Goal: Information Seeking & Learning: Learn about a topic

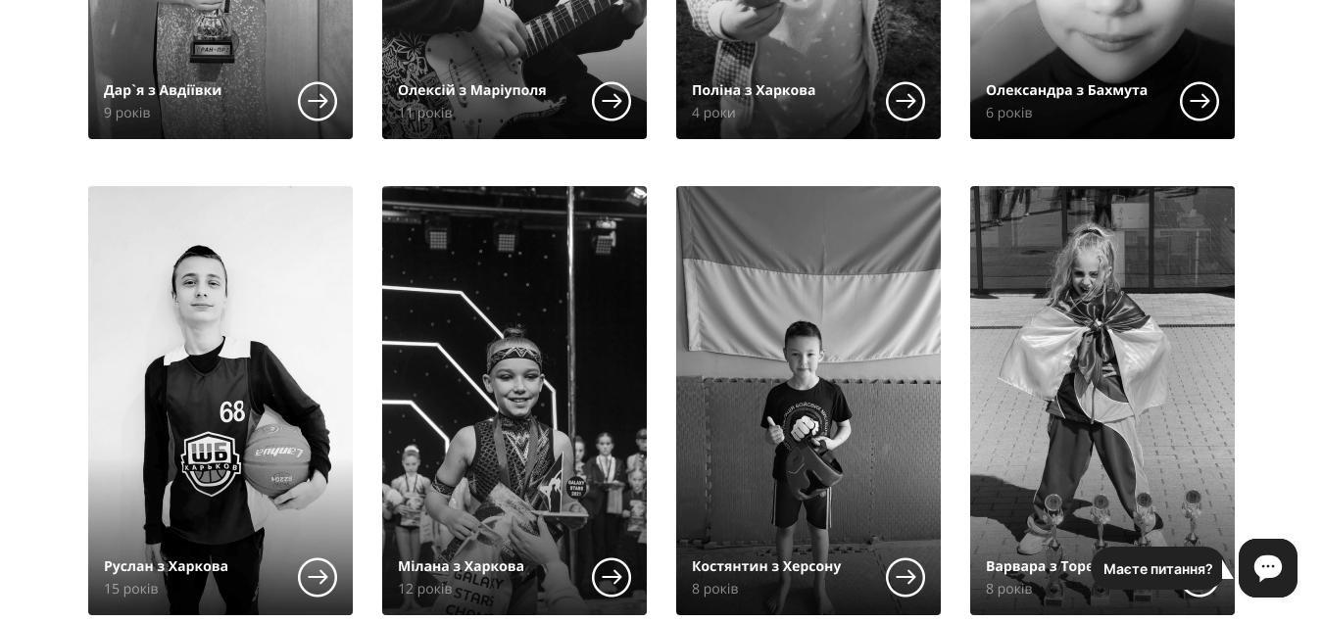
scroll to position [785, 0]
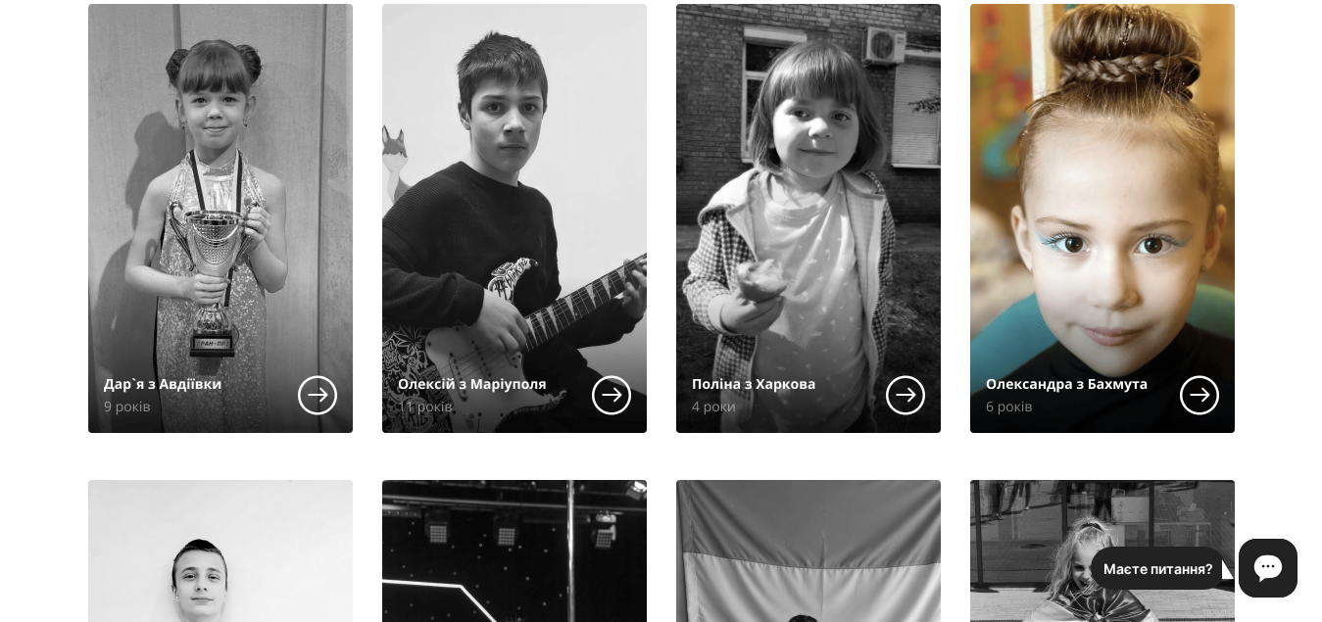
click at [1039, 299] on img at bounding box center [1102, 218] width 265 height 429
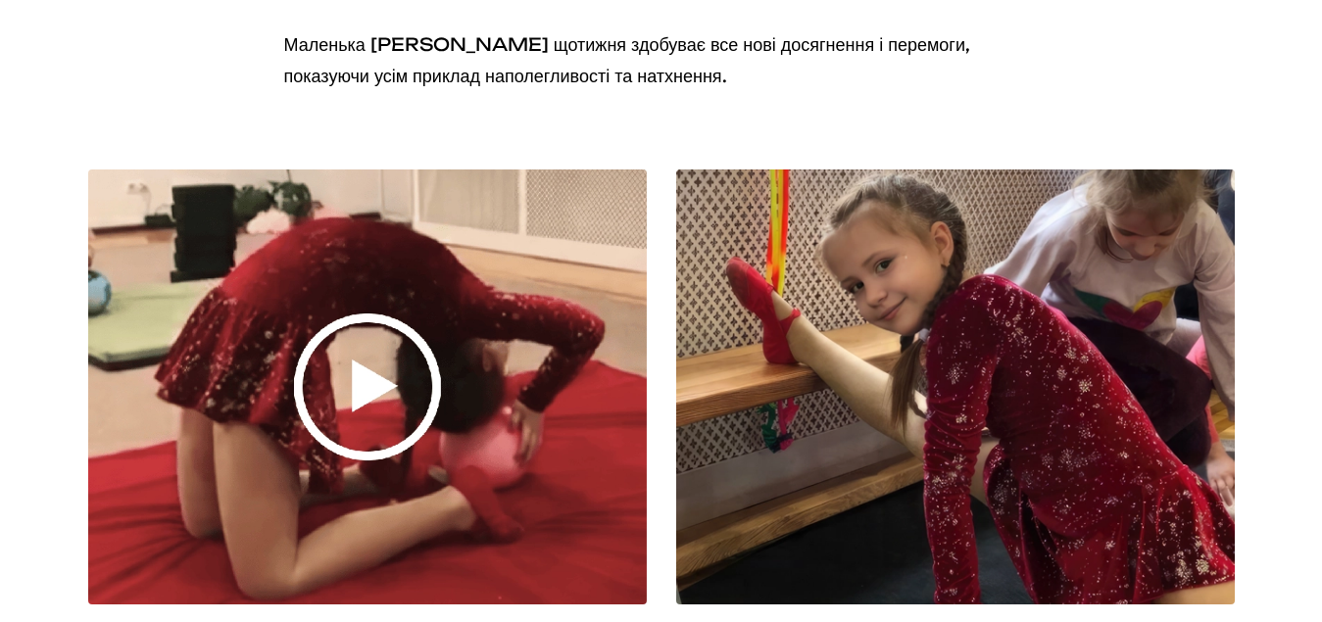
scroll to position [2842, 0]
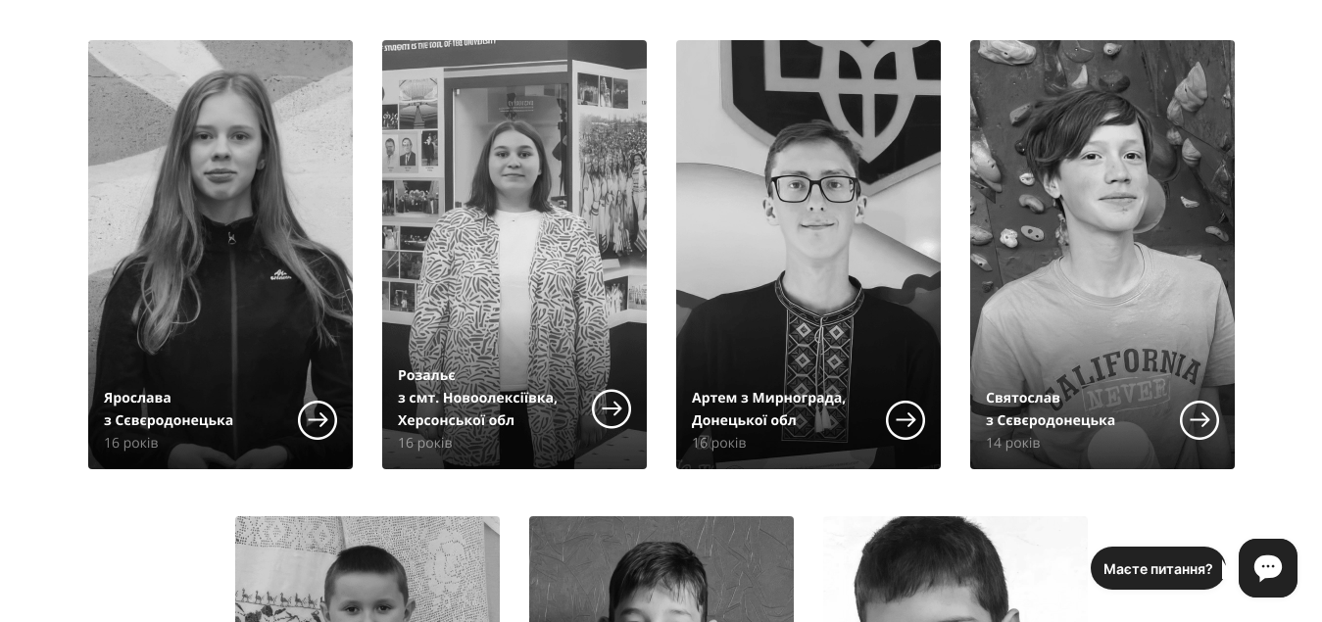
scroll to position [2451, 0]
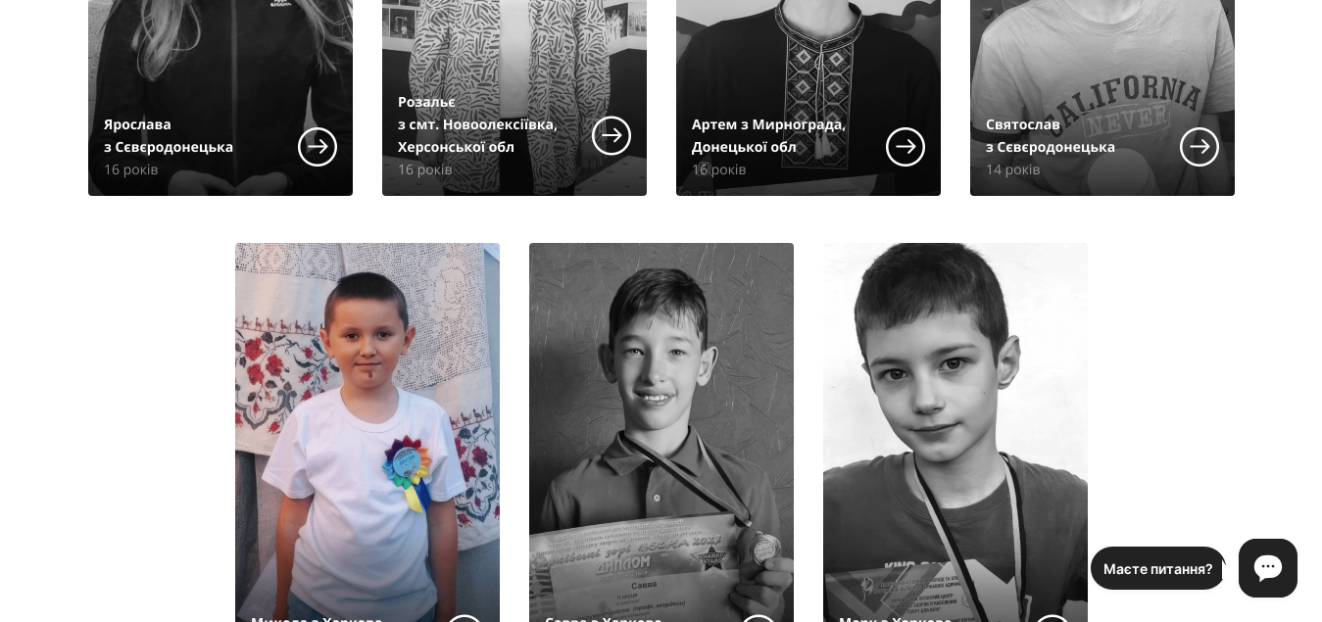
click at [384, 436] on img at bounding box center [367, 457] width 265 height 429
